Goal: Book appointment/travel/reservation

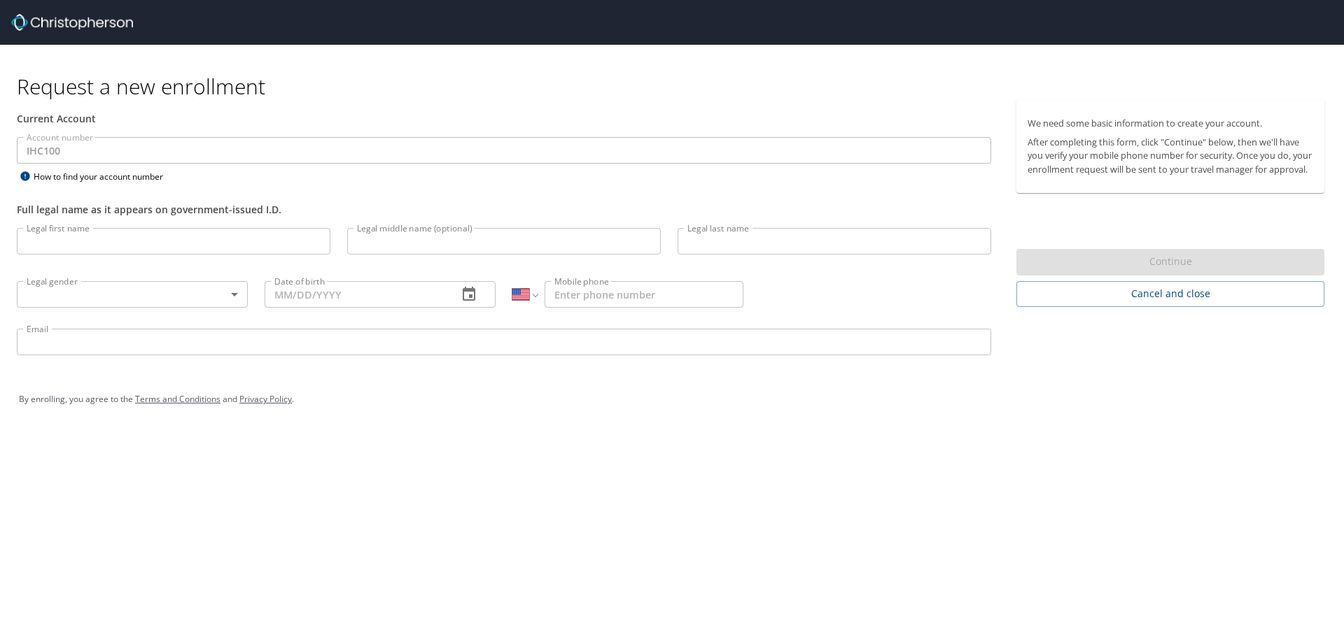
select select "US"
click at [1176, 303] on span "Cancel and close" at bounding box center [1169, 293] width 285 height 17
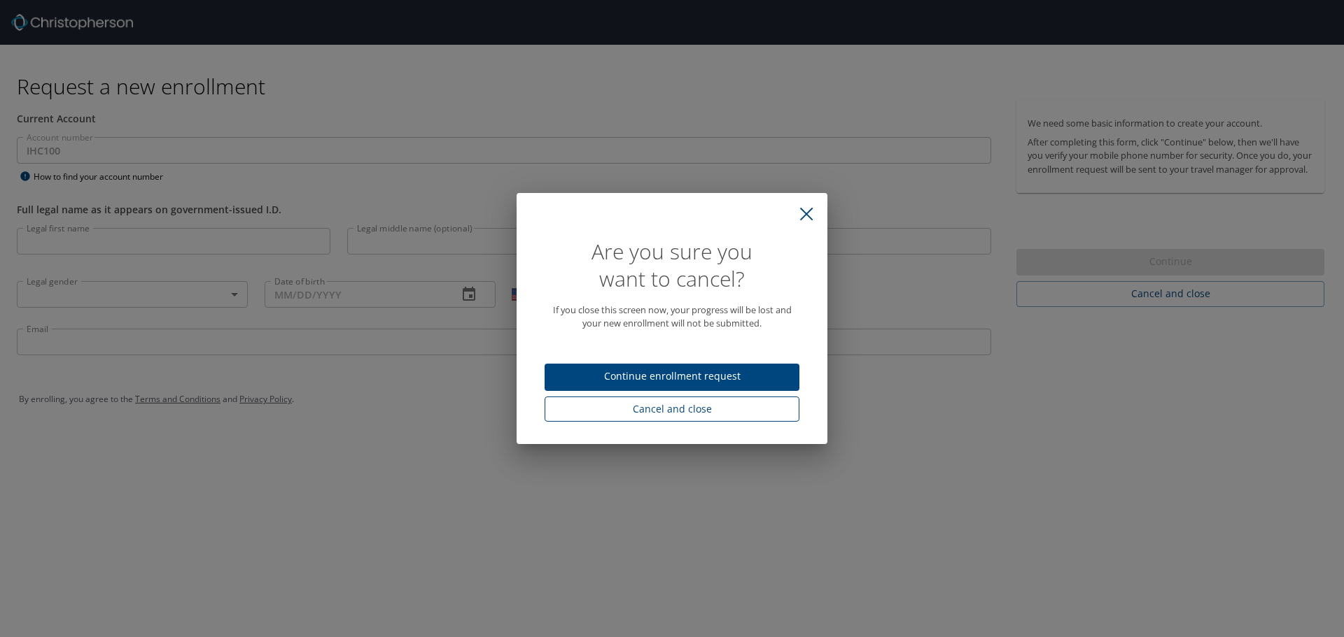
click at [691, 414] on span "Cancel and close" at bounding box center [672, 409] width 232 height 17
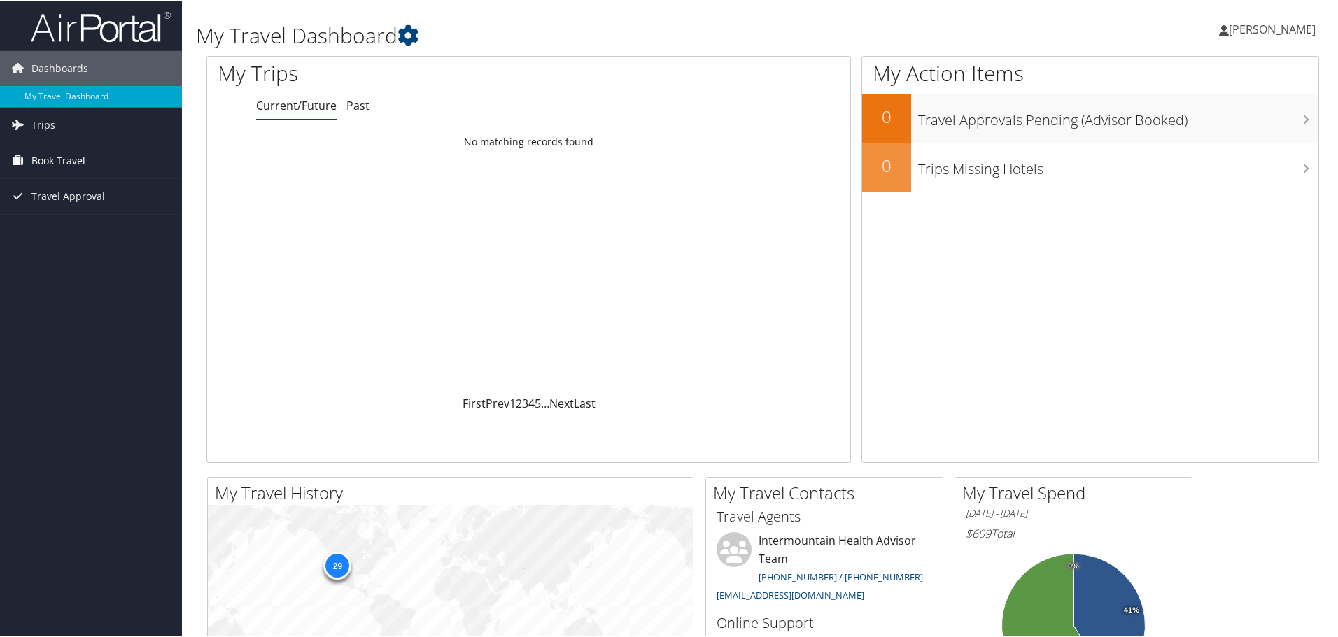
click at [55, 159] on span "Book Travel" at bounding box center [58, 159] width 54 height 35
click at [88, 228] on link "Book/Manage Online Trips" at bounding box center [91, 229] width 182 height 21
